Goal: Ask a question: Seek information or help from site administrators or community

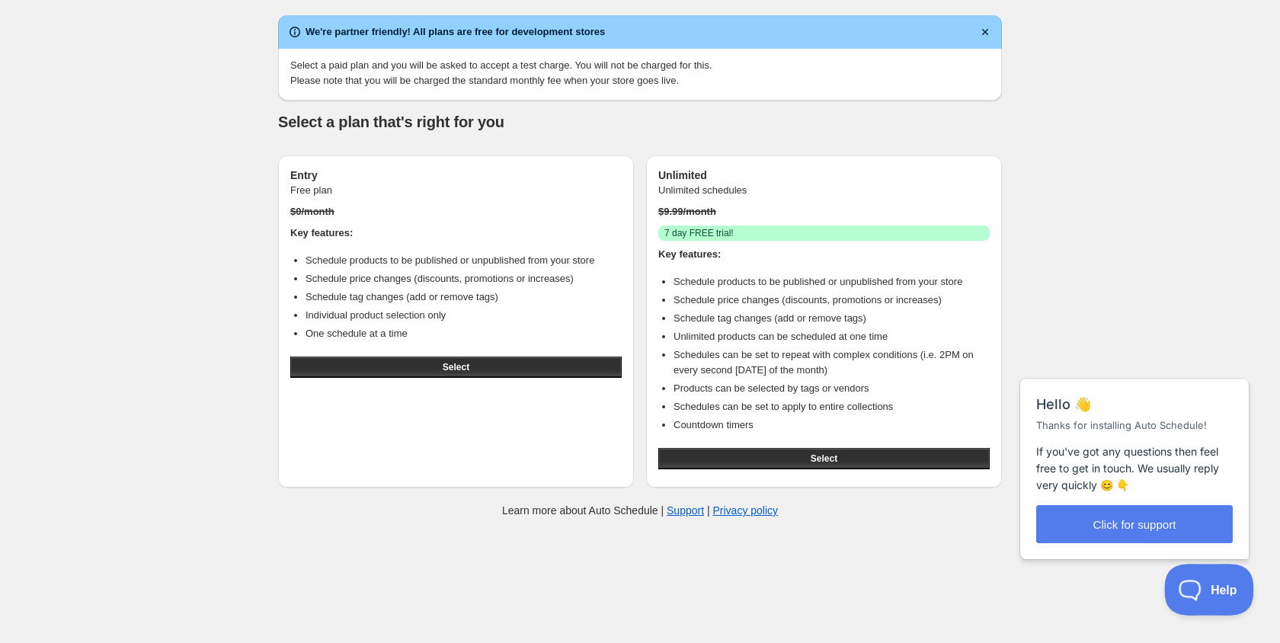
click at [1201, 580] on button "Help" at bounding box center [1203, 587] width 79 height 46
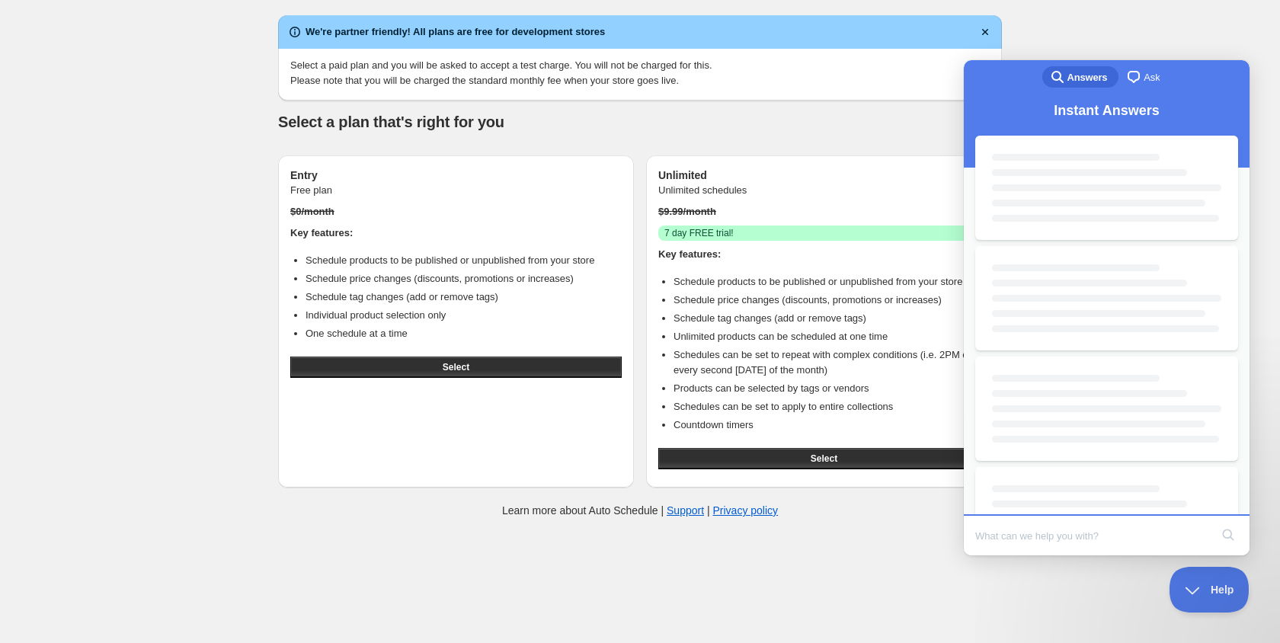
click at [1117, 550] on input "Search Doc articles" at bounding box center [1092, 536] width 235 height 32
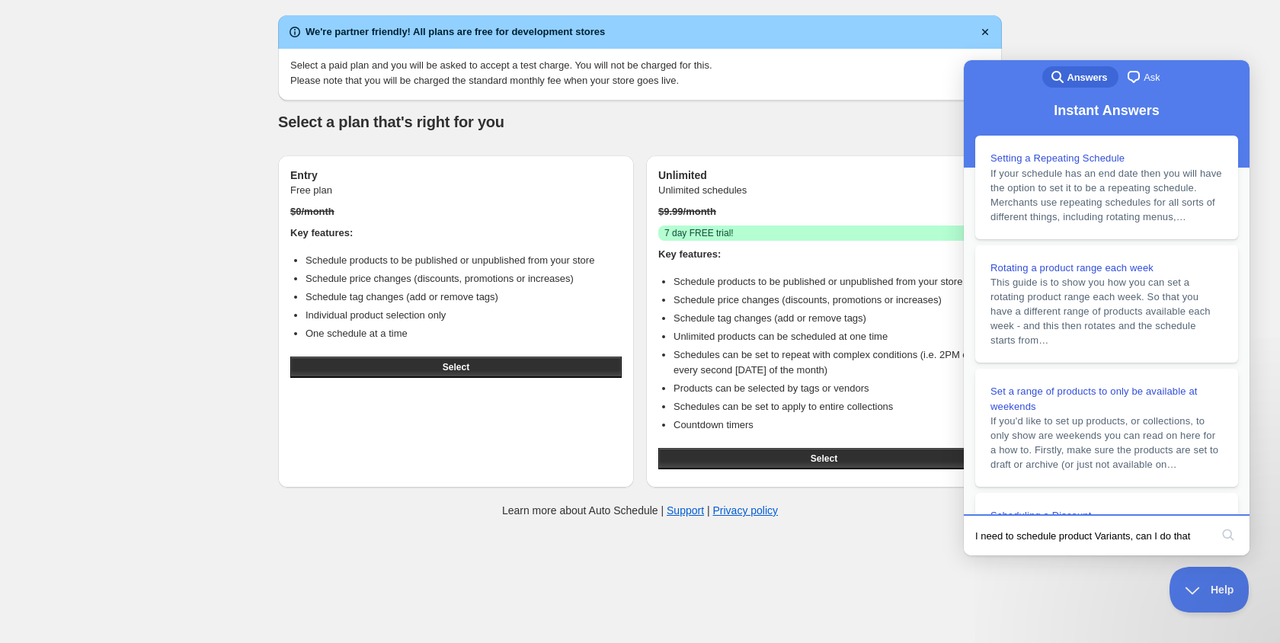
type input "I need to schedule product Variants, can I do that?"
click button "search" at bounding box center [1228, 535] width 24 height 24
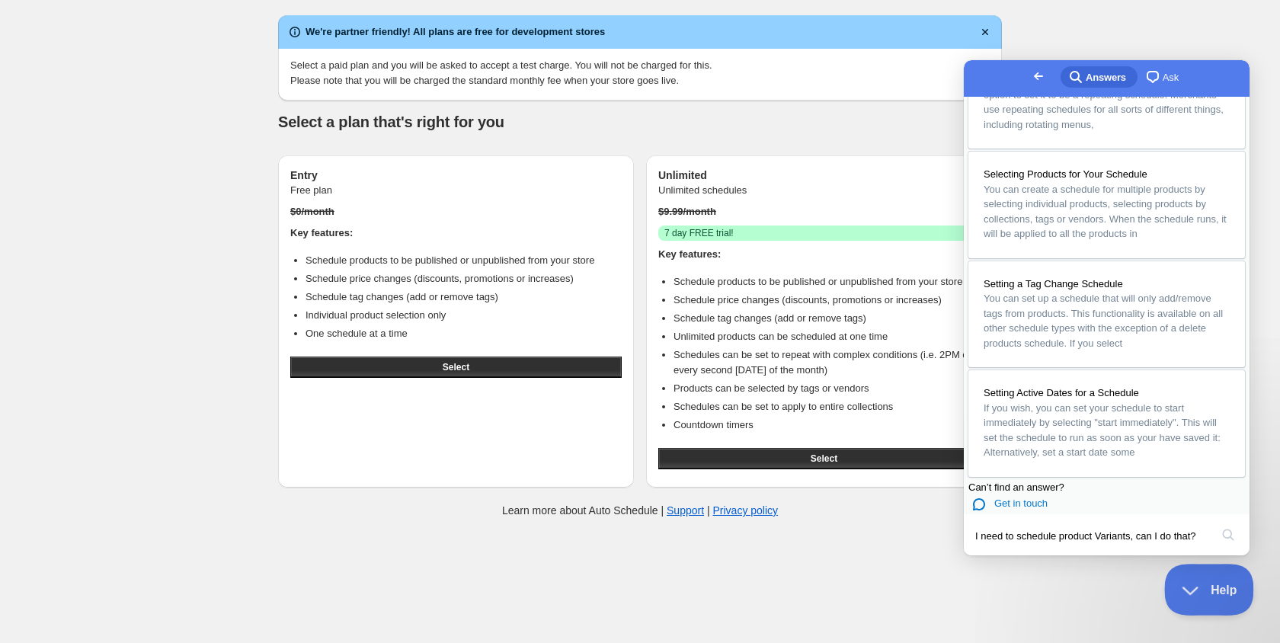
scroll to position [925, 0]
drag, startPoint x: 1200, startPoint y: 594, endPoint x: 1215, endPoint y: 588, distance: 15.7
click at [1200, 593] on button "Help" at bounding box center [1203, 587] width 79 height 46
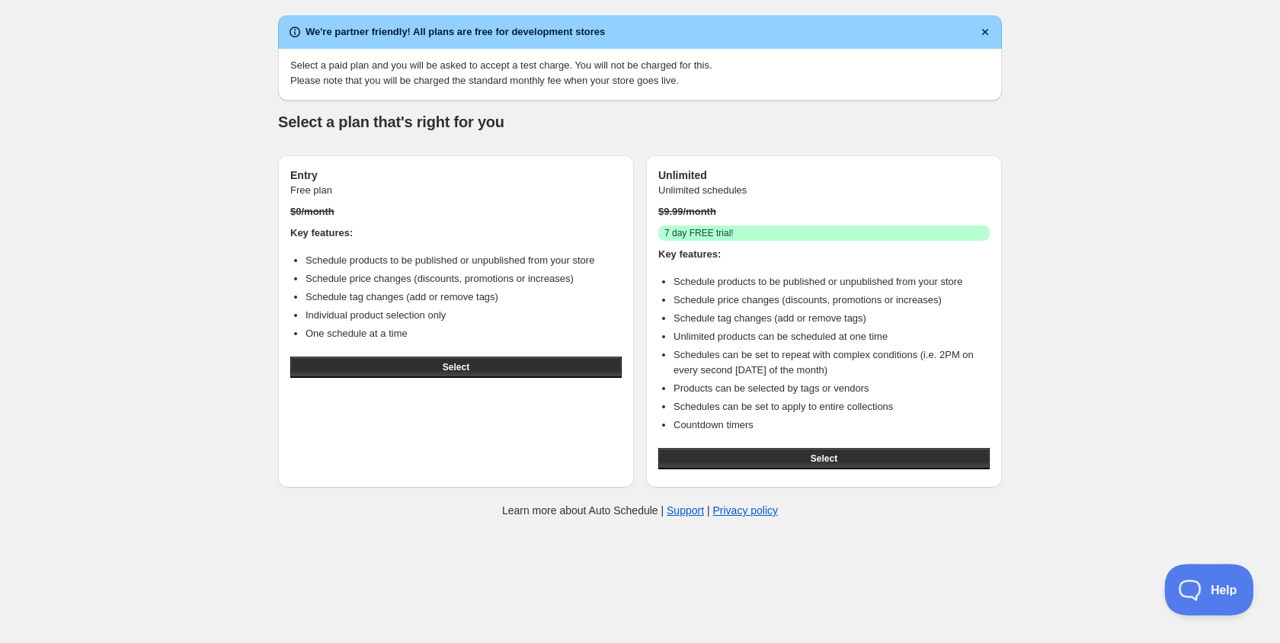
click at [1222, 584] on span "Help" at bounding box center [1203, 586] width 79 height 11
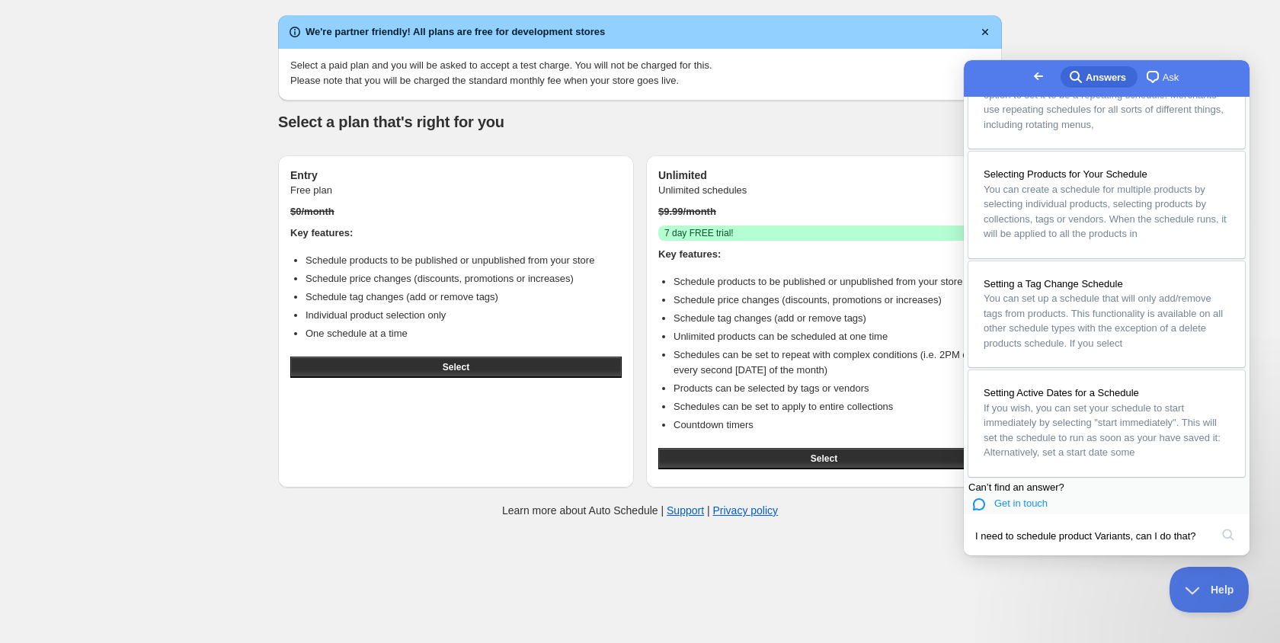
click at [1037, 480] on section "Can’t find an answer? chat Get in touch" at bounding box center [1107, 497] width 277 height 34
click at [1037, 498] on span "Get in touch" at bounding box center [1020, 503] width 53 height 11
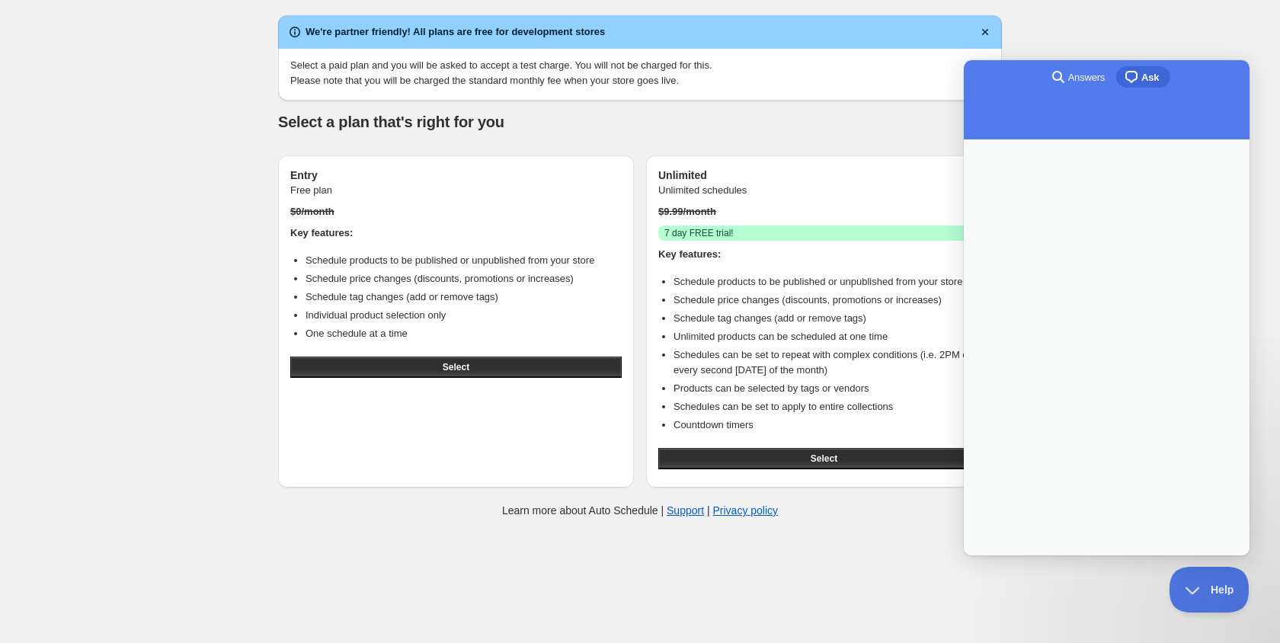
scroll to position [0, 0]
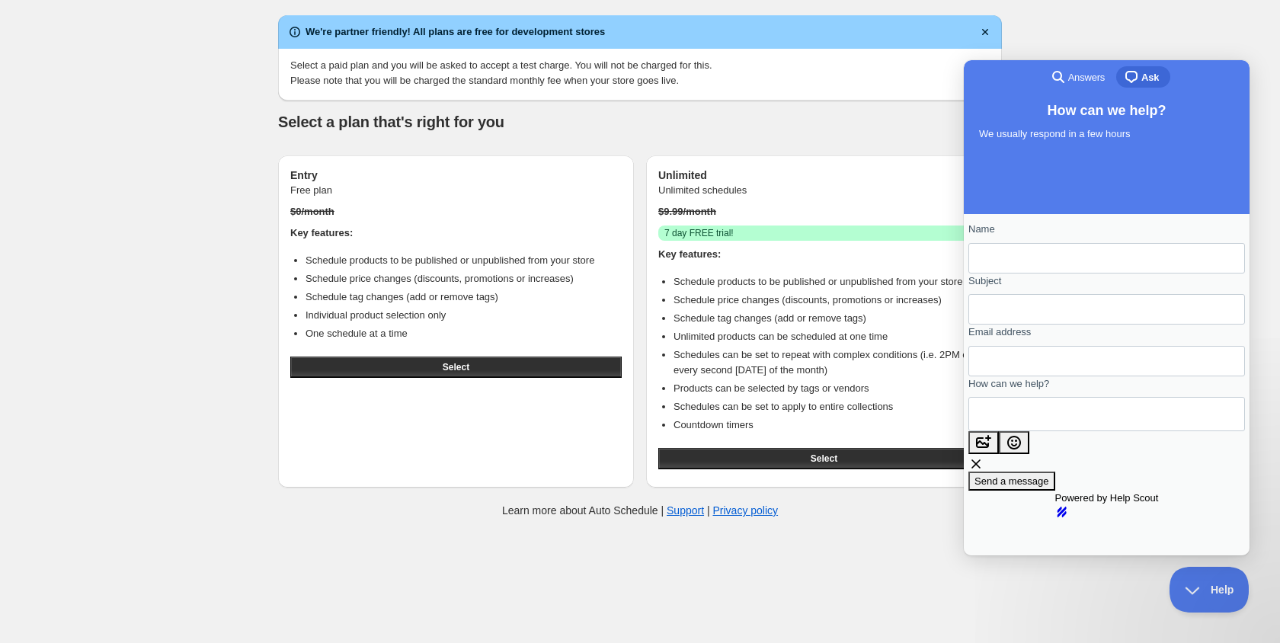
click at [1100, 259] on div "Contact form" at bounding box center [1107, 258] width 277 height 30
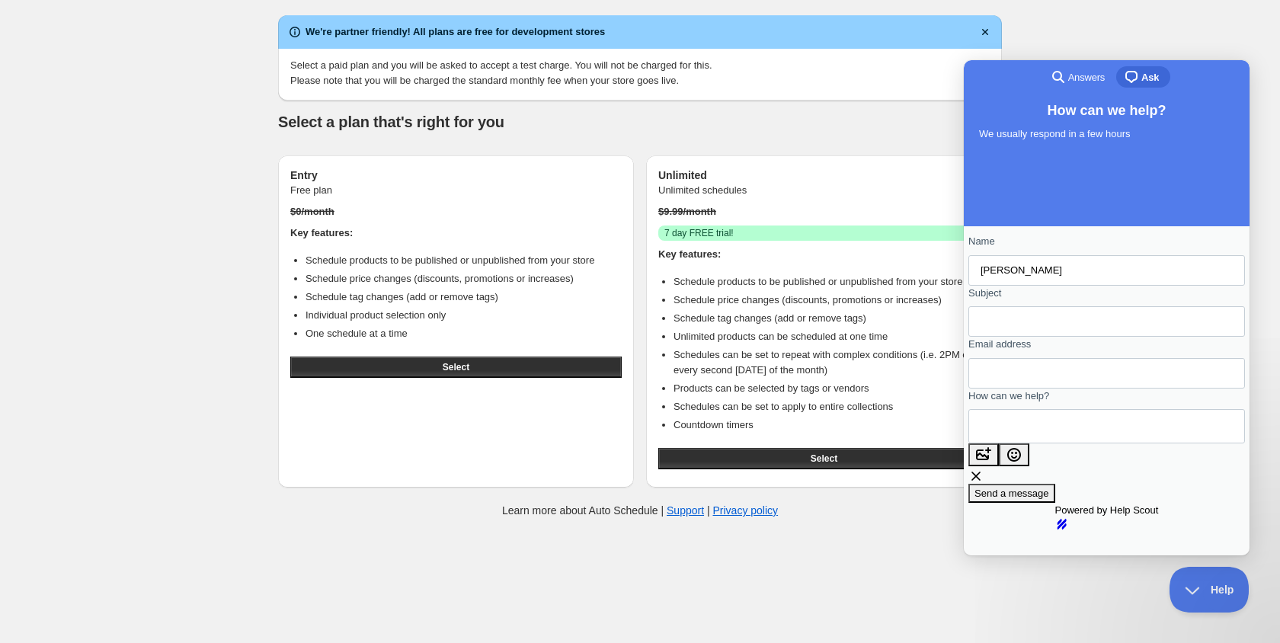
type input "[PERSON_NAME]"
type input "P"
type input "A"
type input "Schedule Product Variant"
type input "[EMAIL_ADDRESS][DOMAIN_NAME]"
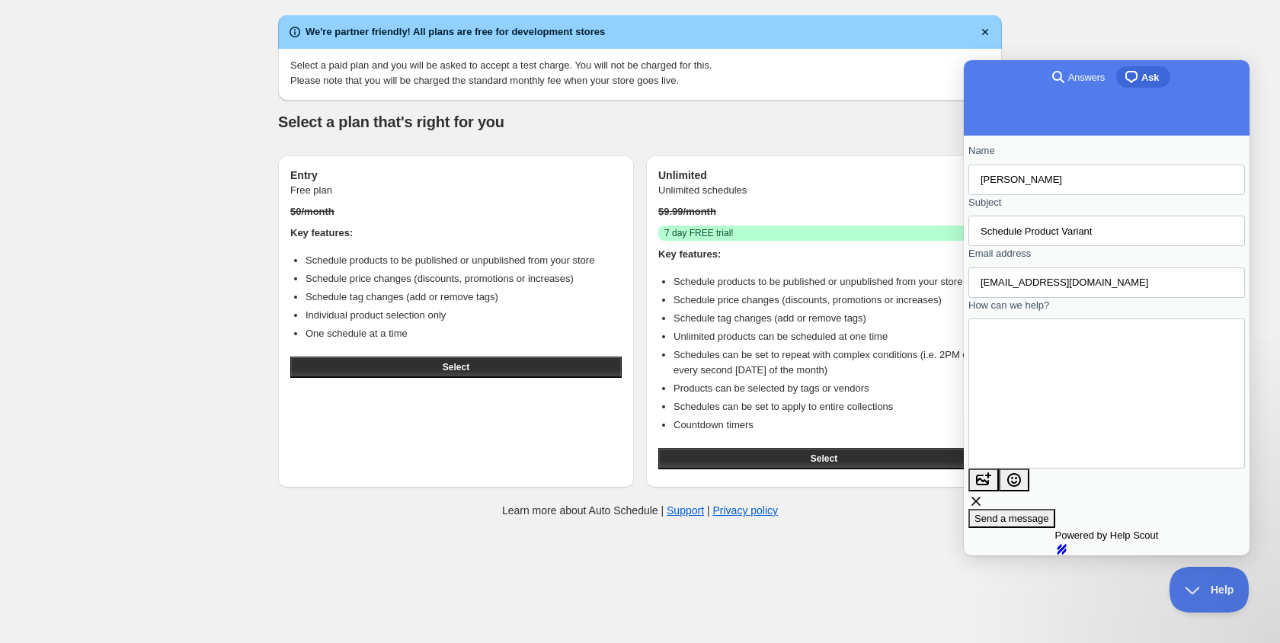
scroll to position [148, 0]
type textarea "Hello, I'm looking for a way to schedule product variant, for example: i have p…"
click at [1049, 513] on span "Send a message" at bounding box center [1012, 518] width 75 height 11
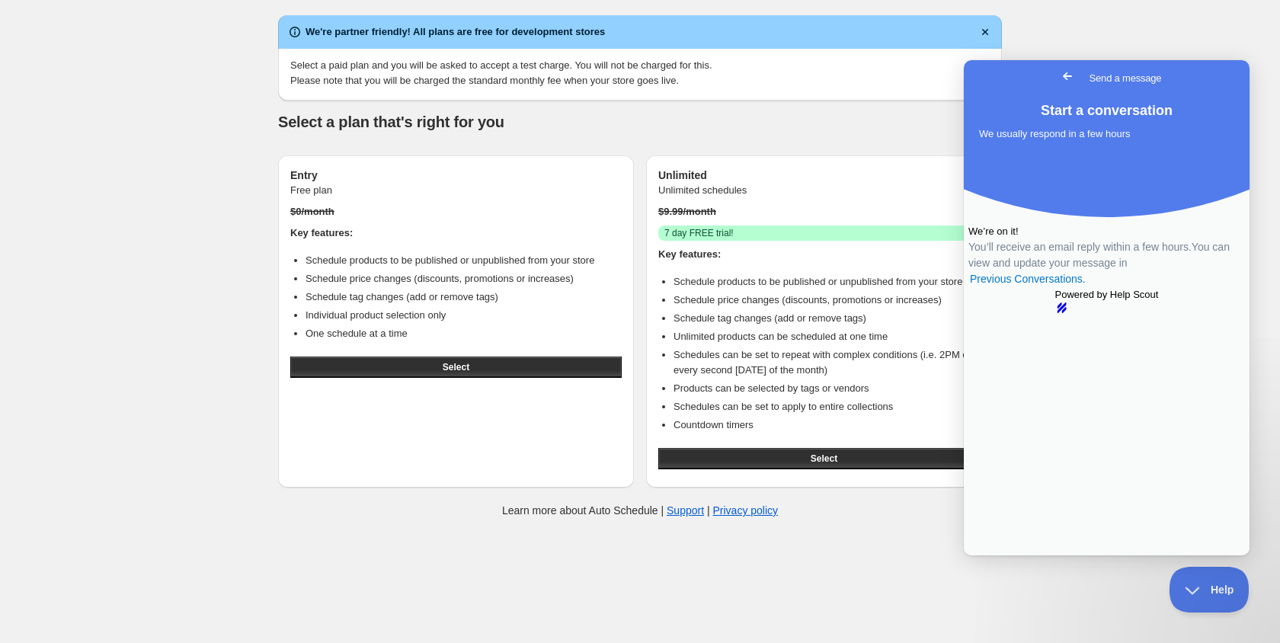
click at [1058, 80] on span "Go back" at bounding box center [1067, 76] width 18 height 18
